Goal: Information Seeking & Learning: Learn about a topic

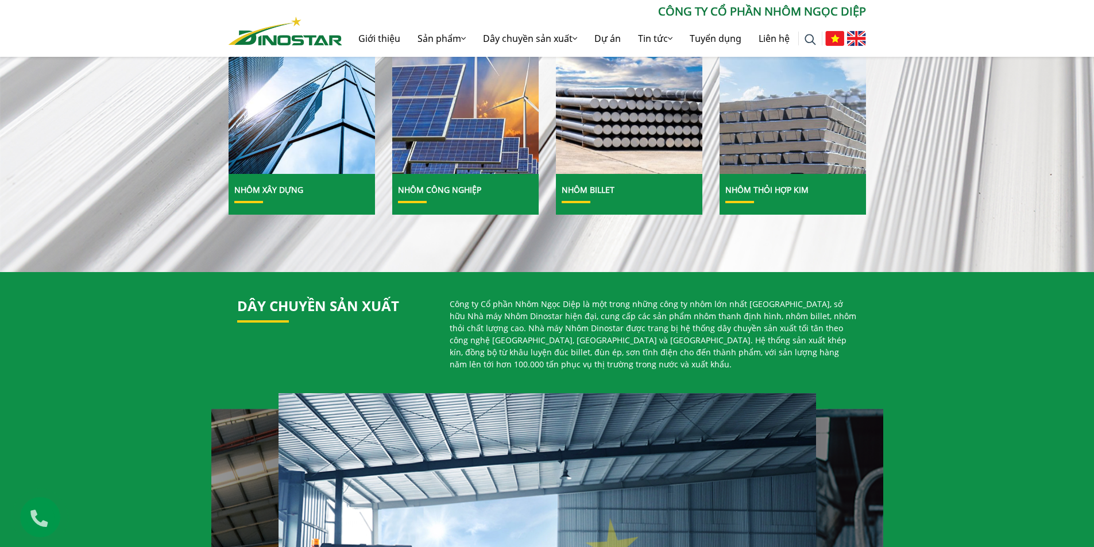
scroll to position [189, 0]
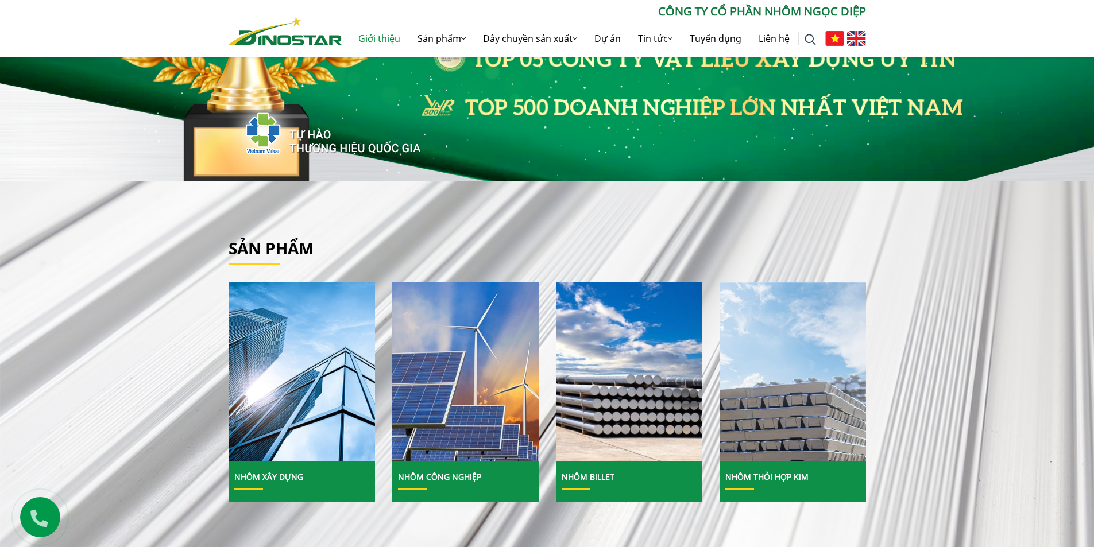
click at [376, 35] on link "Giới thiệu" at bounding box center [379, 38] width 59 height 37
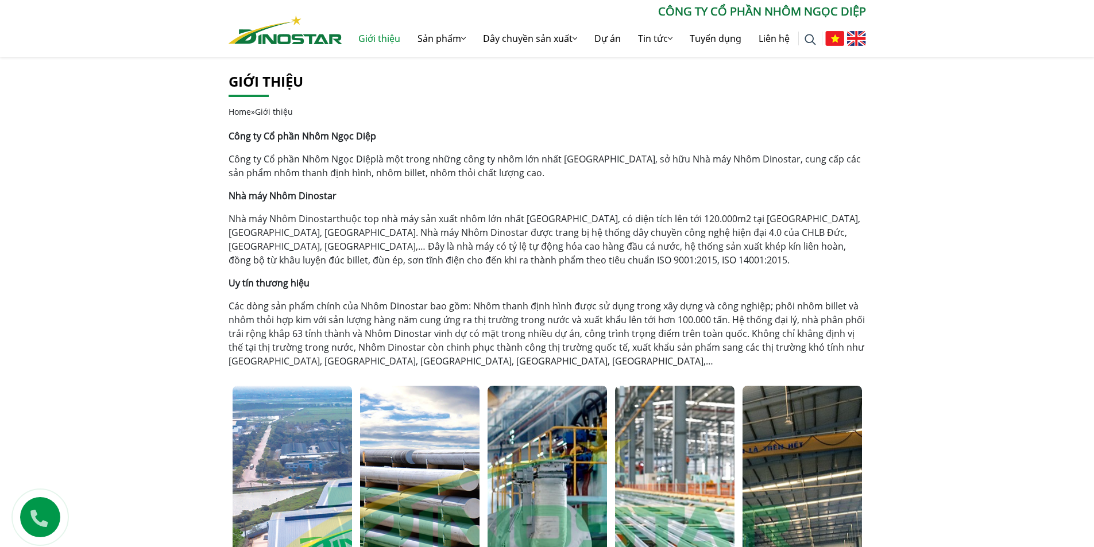
scroll to position [230, 0]
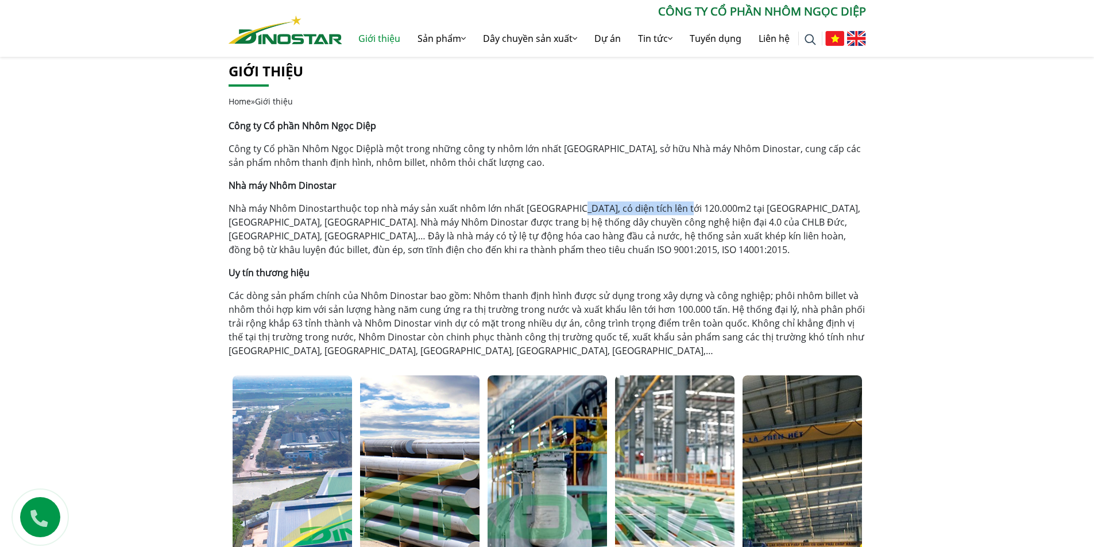
drag, startPoint x: 570, startPoint y: 210, endPoint x: 670, endPoint y: 210, distance: 100.5
click at [670, 210] on p "Nhà máy Nhôm Dinostar thuộc top nhà máy sản xuất nhôm lớn nhất Việt Nam, có diệ…" at bounding box center [548, 229] width 638 height 55
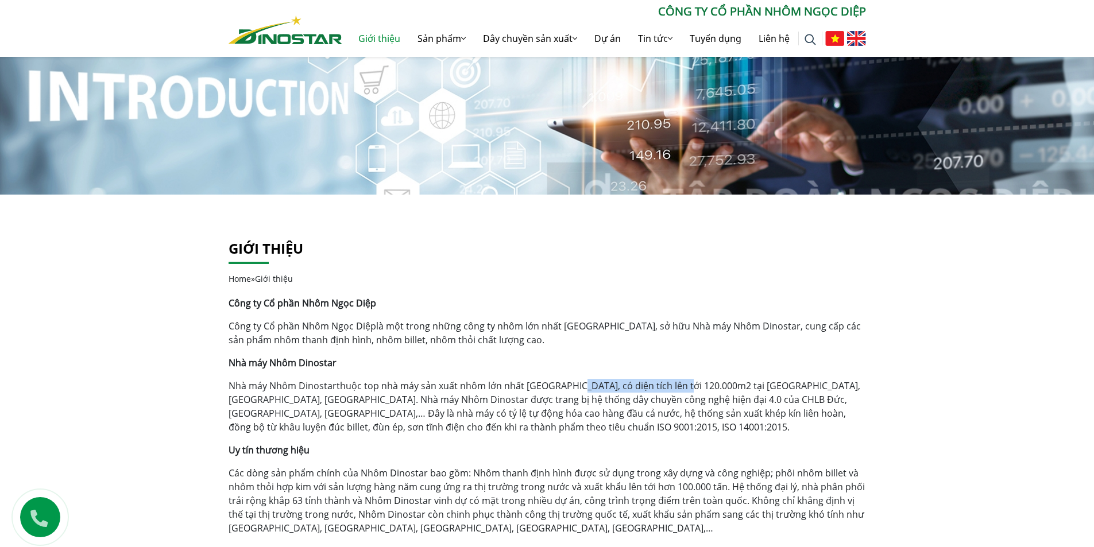
scroll to position [0, 0]
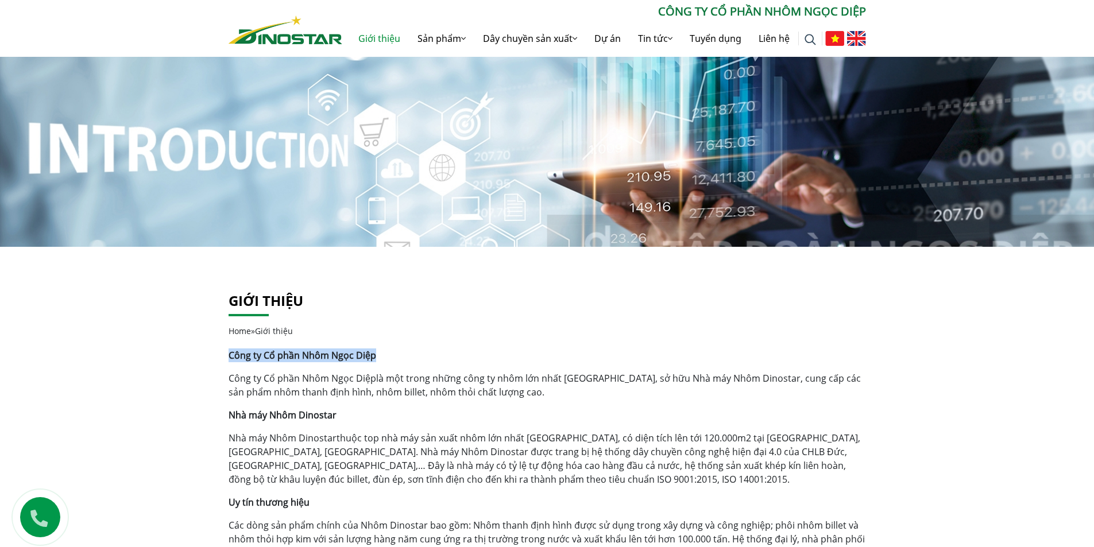
drag, startPoint x: 229, startPoint y: 356, endPoint x: 387, endPoint y: 357, distance: 157.4
click at [387, 357] on p "Công ty Cổ phần Nhôm Ngọc Diệp" at bounding box center [548, 356] width 638 height 14
copy strong "Công ty Cổ phần Nhôm Ngọc Diệp"
